Goal: Understand process/instructions: Learn about a topic

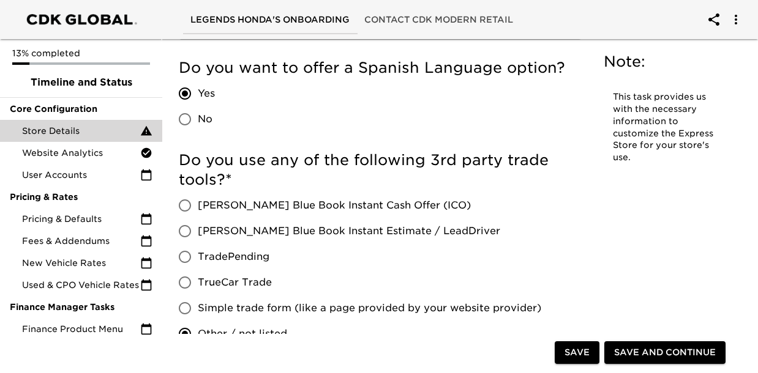
scroll to position [2413, 0]
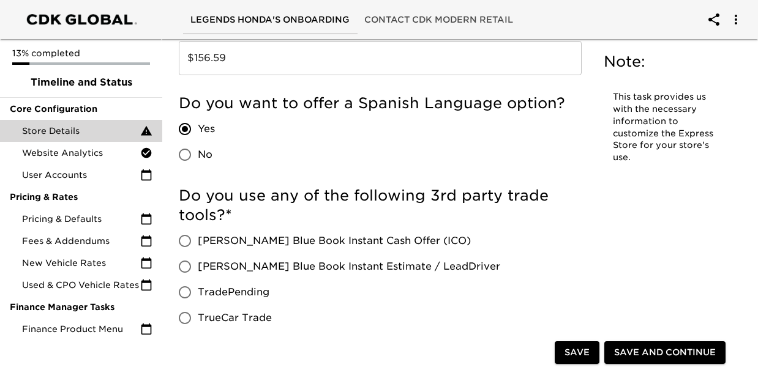
click at [255, 58] on input "$156.59" at bounding box center [380, 58] width 403 height 34
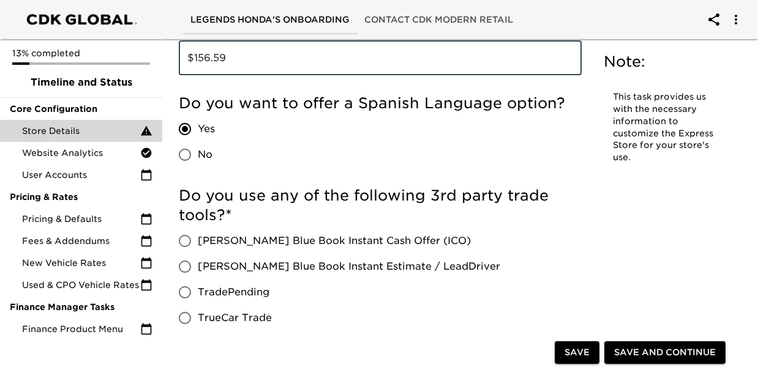
click at [255, 58] on input "$156.59" at bounding box center [380, 58] width 403 height 34
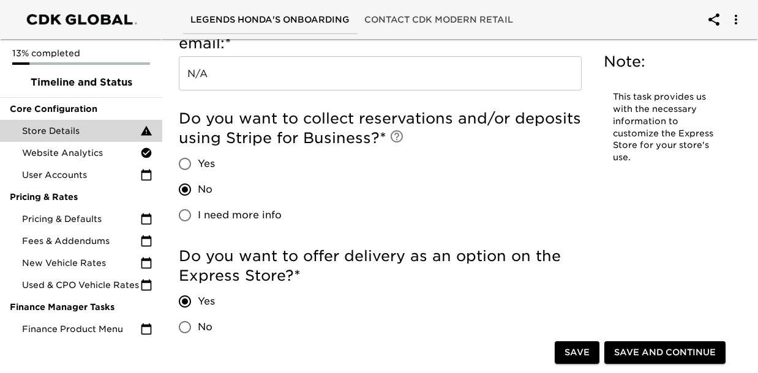
scroll to position [2904, 0]
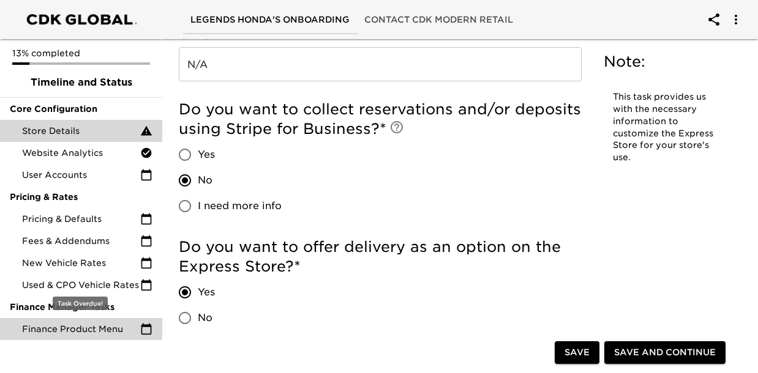
click at [84, 334] on span "Finance Product Menu" at bounding box center [81, 329] width 118 height 12
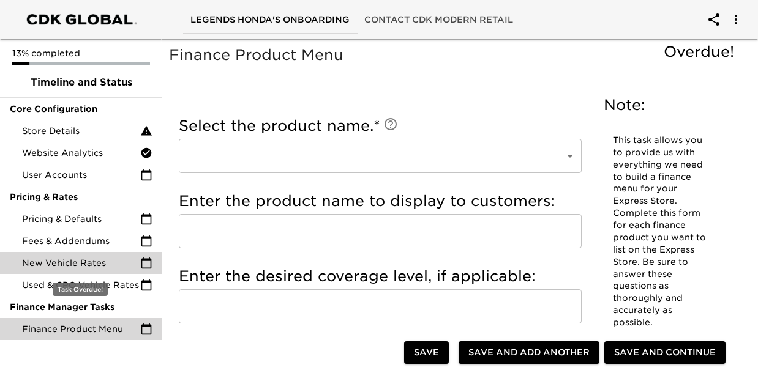
click at [85, 259] on span "New Vehicle Rates" at bounding box center [81, 263] width 118 height 12
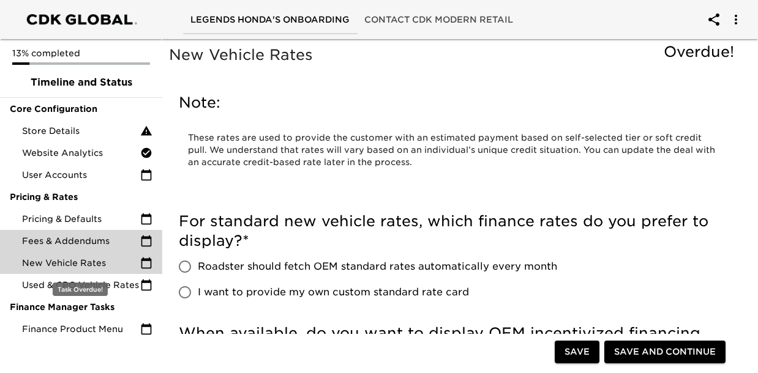
click at [91, 241] on span "Fees & Addendums" at bounding box center [81, 241] width 118 height 12
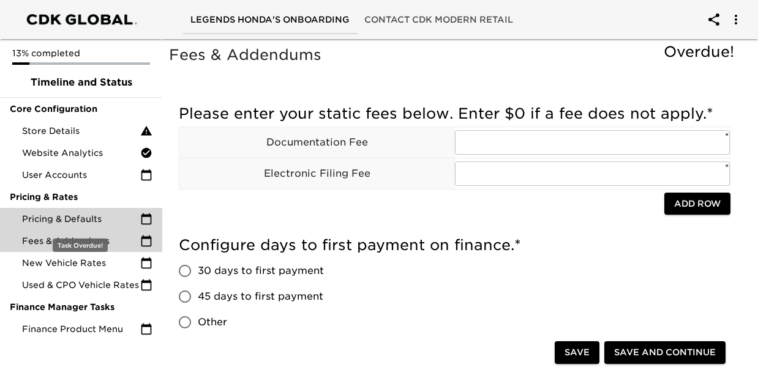
click at [103, 222] on span "Pricing & Defaults" at bounding box center [81, 219] width 118 height 12
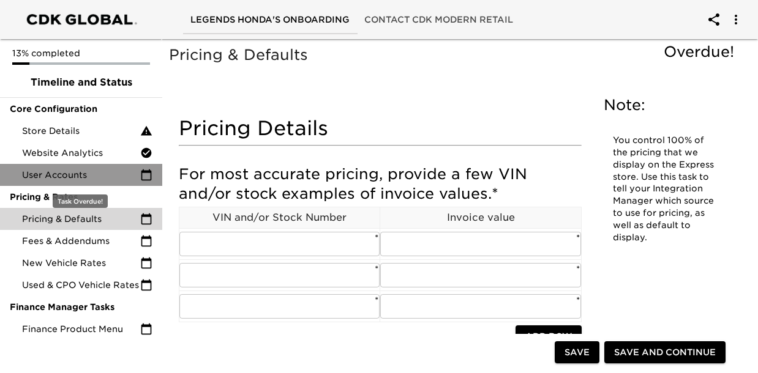
click at [111, 170] on span "User Accounts" at bounding box center [81, 175] width 118 height 12
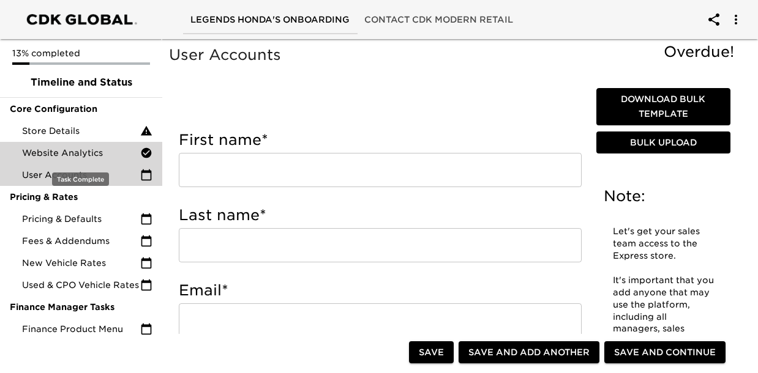
click at [112, 154] on span "Website Analytics" at bounding box center [81, 153] width 118 height 12
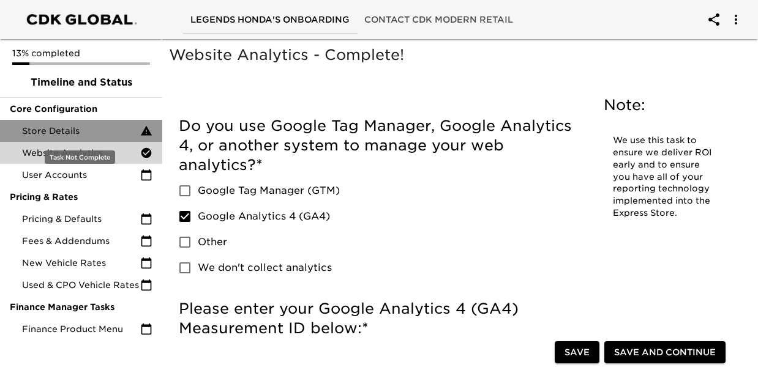
click at [113, 140] on div "Store Details" at bounding box center [81, 131] width 162 height 22
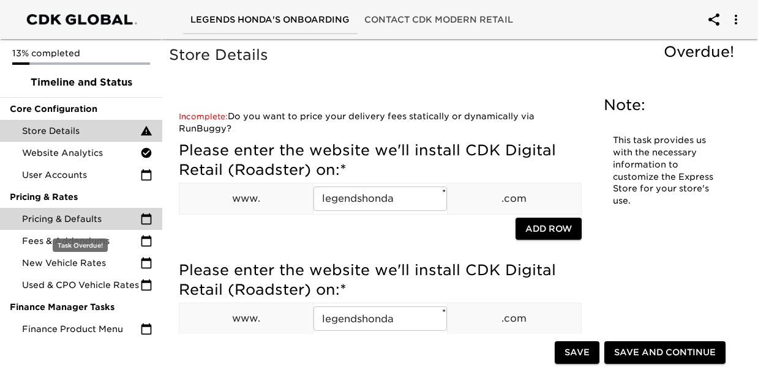
click at [104, 225] on div "Pricing & Defaults" at bounding box center [81, 219] width 162 height 22
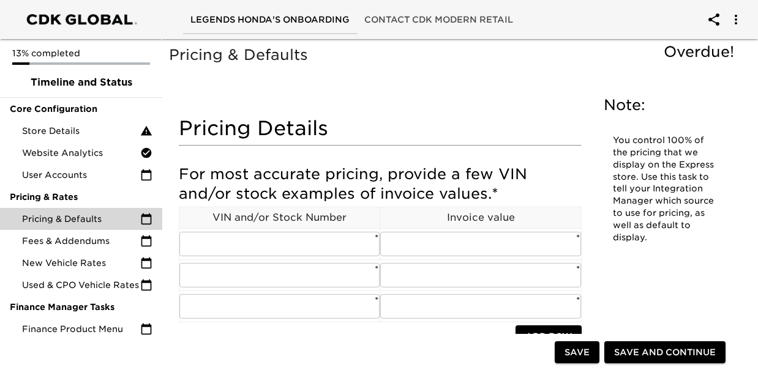
click at [712, 22] on icon "account of current user" at bounding box center [713, 19] width 15 height 15
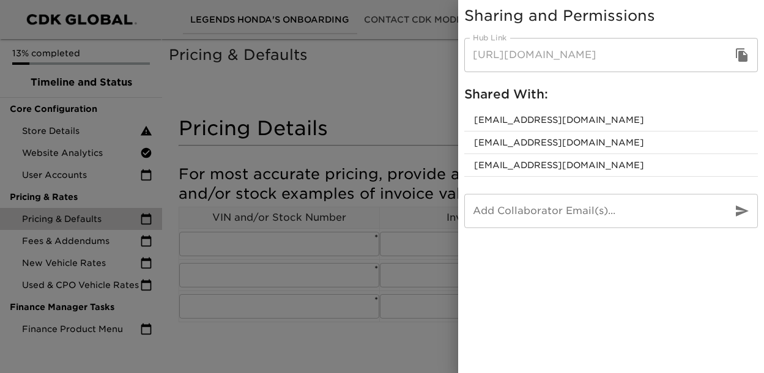
click at [744, 57] on icon "button" at bounding box center [742, 54] width 12 height 13
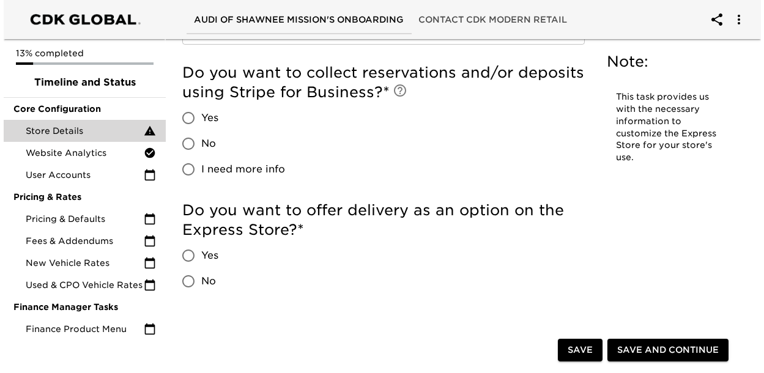
scroll to position [2807, 0]
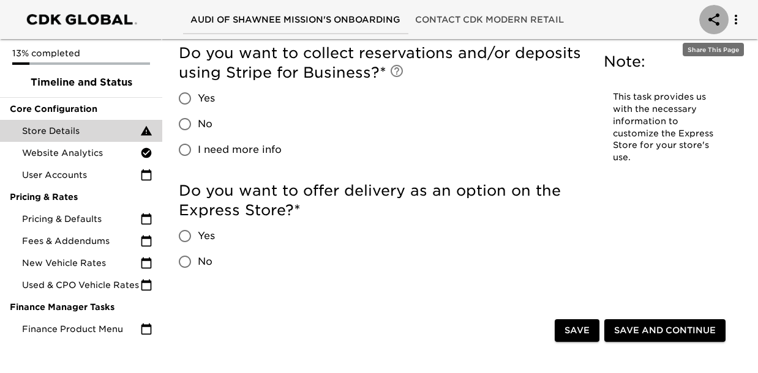
click at [715, 24] on icon "account of current user" at bounding box center [713, 19] width 15 height 15
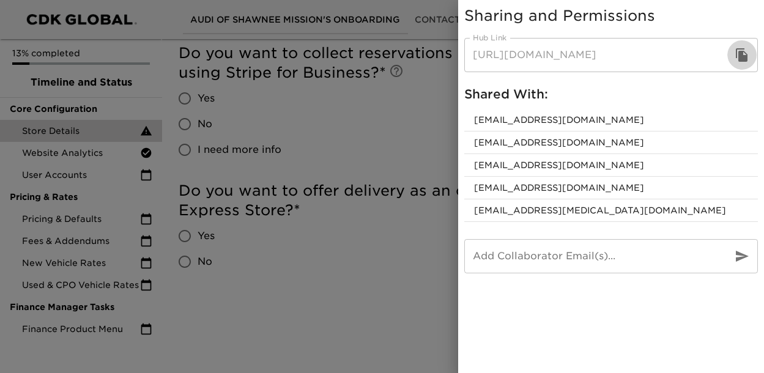
click at [741, 53] on icon "button" at bounding box center [742, 54] width 12 height 13
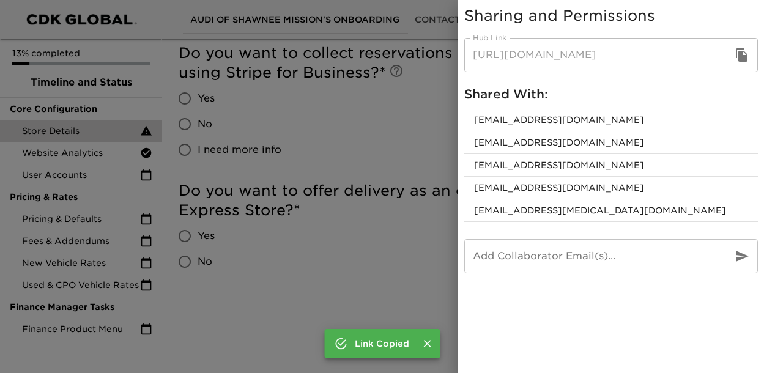
click at [100, 166] on div "Sharing and Permissions Hub Link https://cdk.simplemnt.com/onboarding/cBIriPU4P…" at bounding box center [382, 186] width 764 height 373
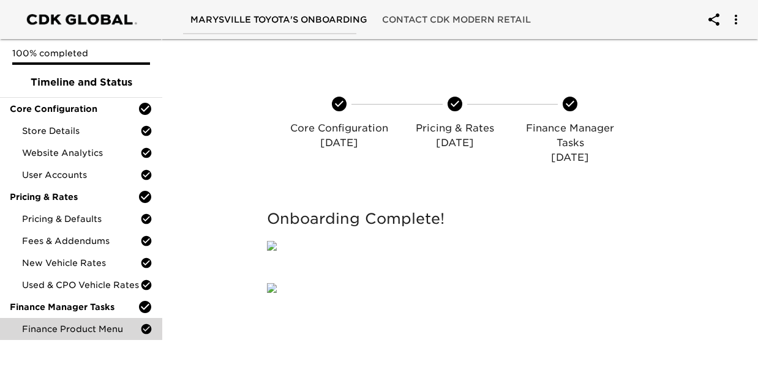
click at [84, 326] on span "Finance Product Menu" at bounding box center [81, 329] width 118 height 12
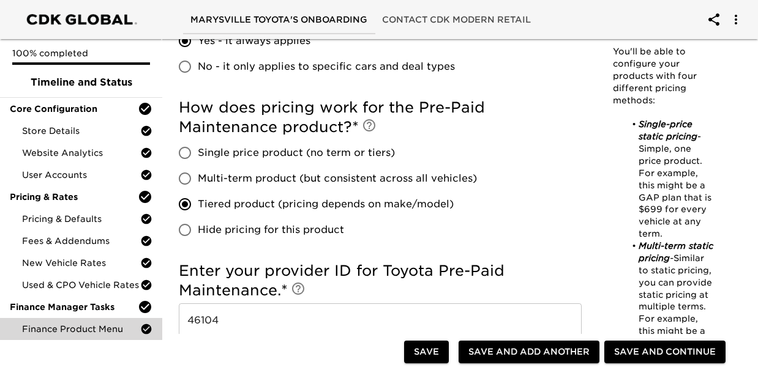
scroll to position [622, 0]
